Goal: Task Accomplishment & Management: Manage account settings

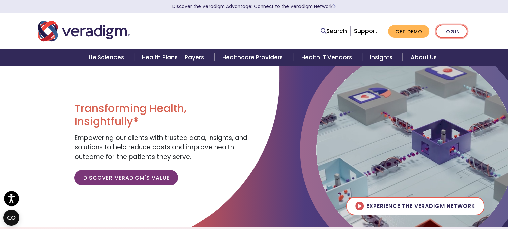
click at [457, 33] on link "Login" at bounding box center [452, 32] width 32 height 14
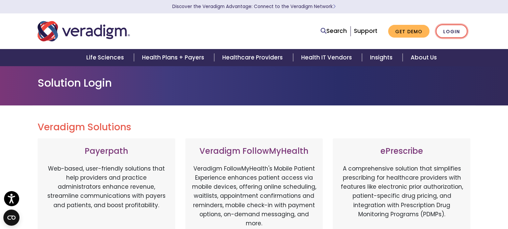
click at [457, 33] on link "Login" at bounding box center [452, 32] width 32 height 14
